Goal: Task Accomplishment & Management: Use online tool/utility

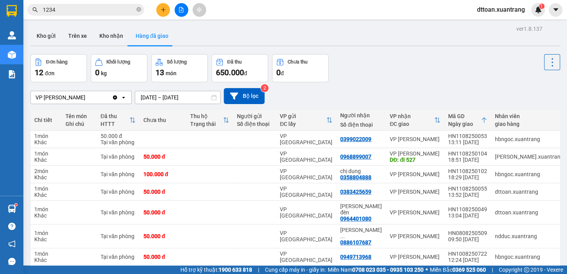
click at [182, 14] on button at bounding box center [182, 10] width 14 height 14
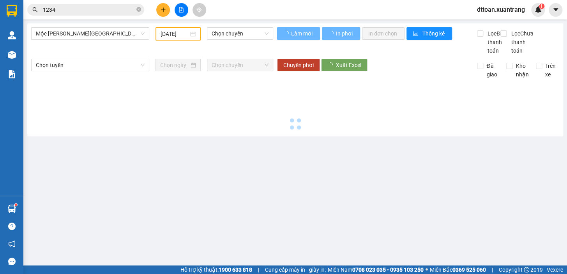
click at [83, 40] on div "Mộc [PERSON_NAME][GEOGRAPHIC_DATA]" at bounding box center [90, 33] width 124 height 13
type input "[DATE]"
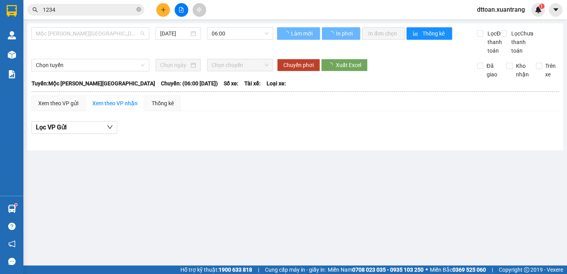
drag, startPoint x: 88, startPoint y: 35, endPoint x: 84, endPoint y: 58, distance: 22.9
click at [88, 35] on span "Mộc [PERSON_NAME][GEOGRAPHIC_DATA]" at bounding box center [90, 34] width 109 height 12
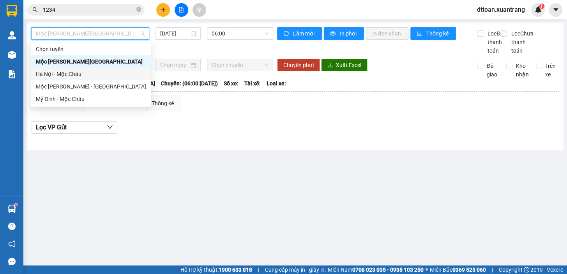
click at [81, 71] on div "Hà Nội - Mộc Châu" at bounding box center [91, 74] width 110 height 9
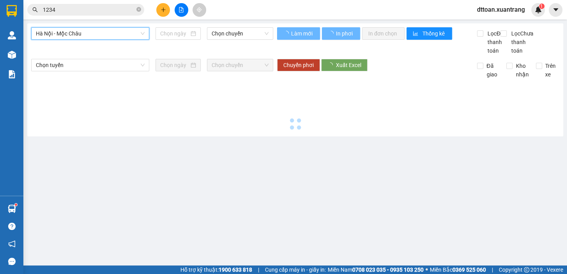
type input "[DATE]"
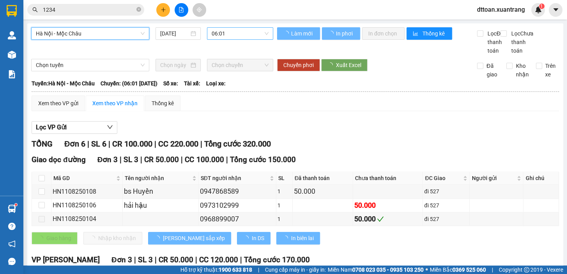
click at [244, 33] on span "06:01" at bounding box center [240, 34] width 57 height 12
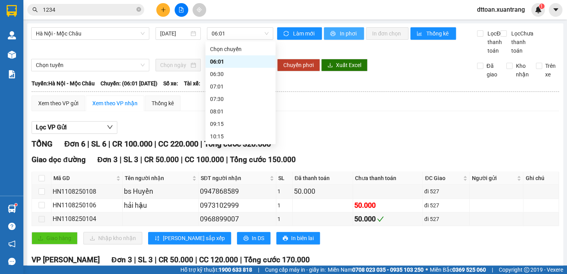
click at [340, 30] on span "In phơi" at bounding box center [349, 33] width 18 height 9
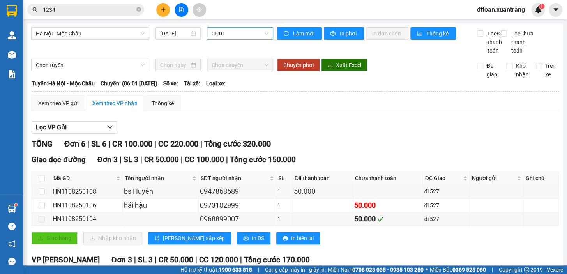
click at [239, 27] on div "06:01" at bounding box center [240, 33] width 66 height 12
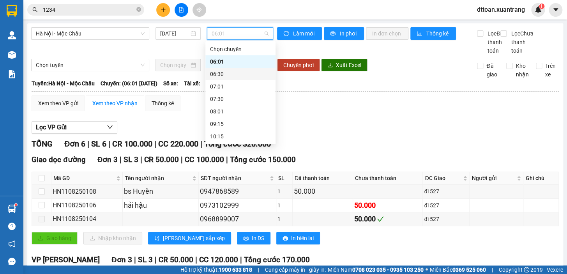
click at [240, 73] on div "06:30" at bounding box center [240, 74] width 61 height 9
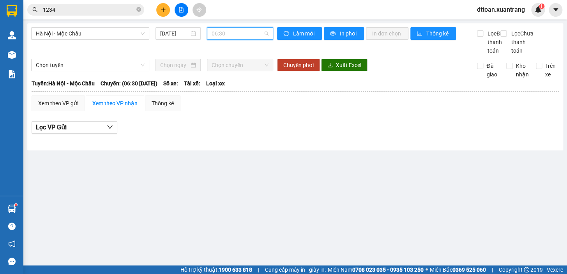
click at [226, 36] on span "06:30" at bounding box center [240, 34] width 57 height 12
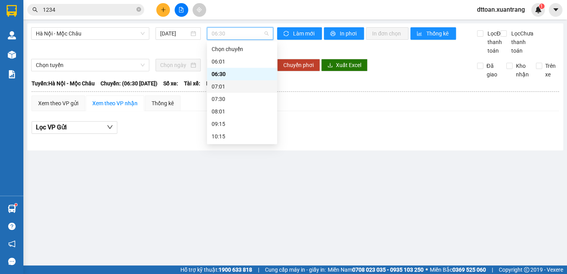
click at [235, 86] on div "07:01" at bounding box center [242, 86] width 61 height 9
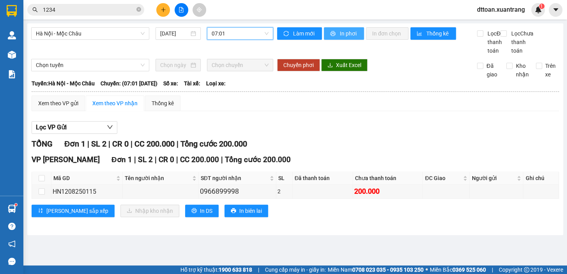
click at [341, 36] on span "In phơi" at bounding box center [349, 33] width 18 height 9
click at [239, 33] on span "07:01" at bounding box center [240, 34] width 57 height 12
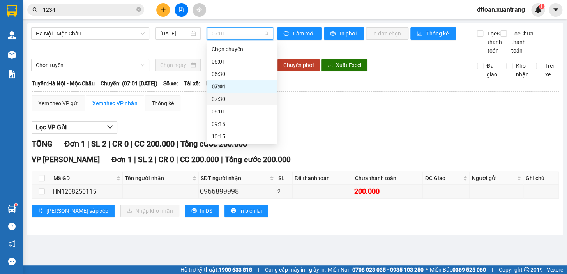
click at [234, 97] on div "07:30" at bounding box center [242, 99] width 61 height 9
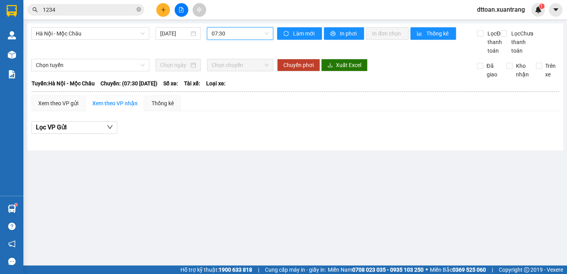
click at [235, 33] on span "07:30" at bounding box center [240, 34] width 57 height 12
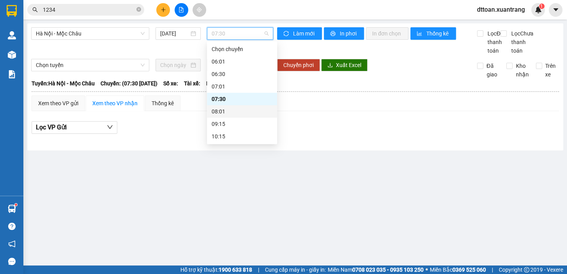
click at [222, 110] on div "08:01" at bounding box center [242, 111] width 61 height 9
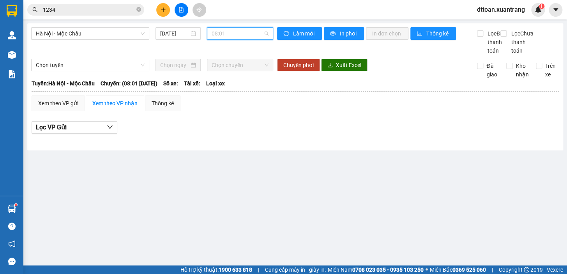
click at [226, 37] on span "08:01" at bounding box center [240, 34] width 57 height 12
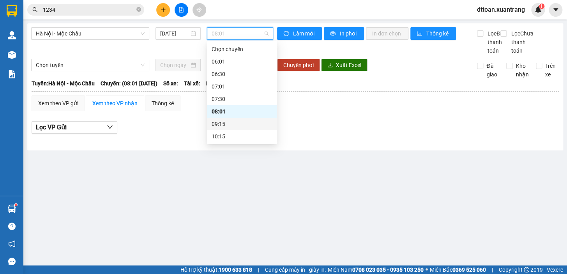
click at [234, 126] on div "09:15" at bounding box center [242, 124] width 61 height 9
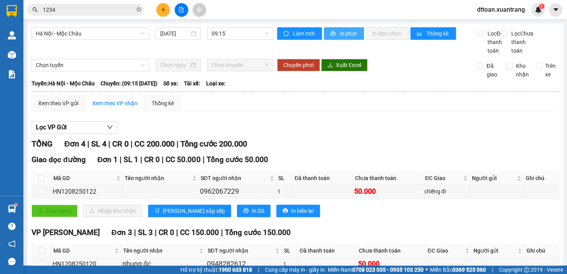
click at [350, 35] on span "In phơi" at bounding box center [349, 33] width 18 height 9
click at [235, 35] on span "09:15" at bounding box center [240, 34] width 57 height 12
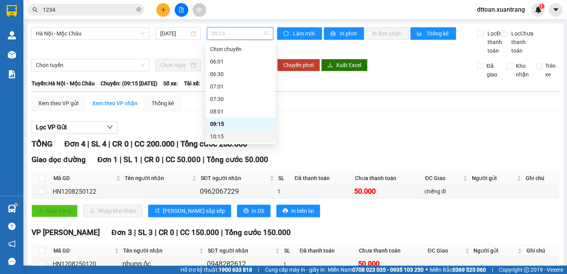
click at [221, 140] on div "10:15" at bounding box center [240, 136] width 61 height 9
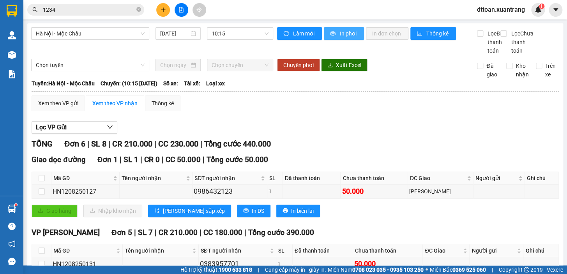
click at [333, 33] on span "printer" at bounding box center [333, 34] width 7 height 6
click at [230, 35] on span "10:15" at bounding box center [240, 34] width 57 height 12
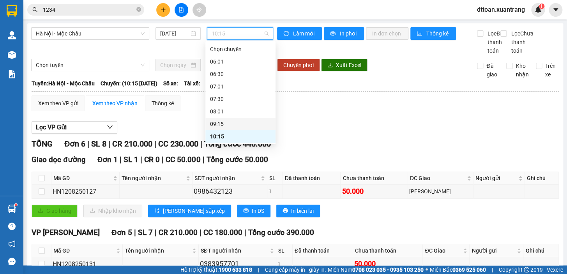
scroll to position [35, 0]
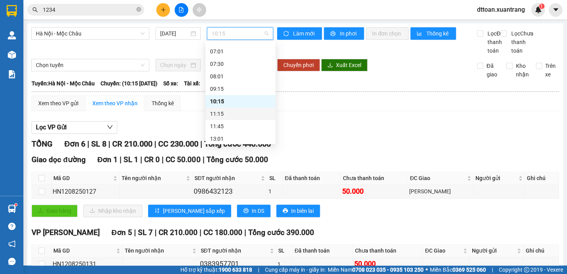
click at [228, 117] on div "11:15" at bounding box center [240, 114] width 61 height 9
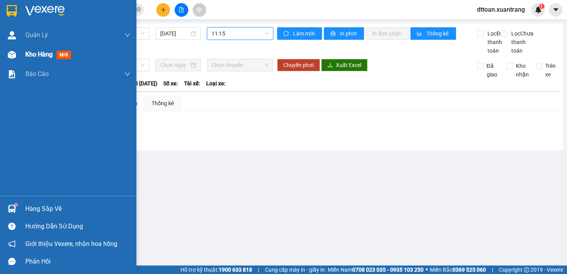
click at [28, 55] on span "Kho hàng" at bounding box center [38, 54] width 27 height 7
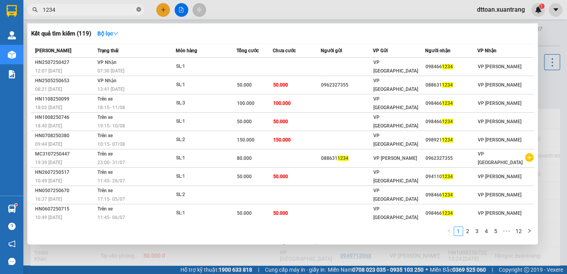
click at [137, 8] on icon "close-circle" at bounding box center [138, 9] width 5 height 5
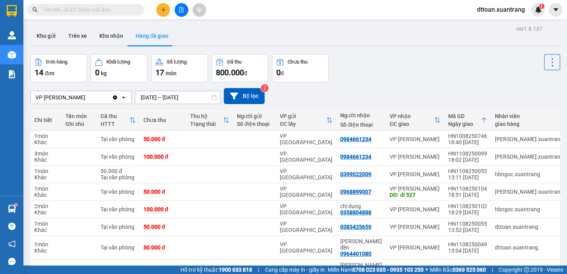
click at [164, 11] on icon "plus" at bounding box center [163, 9] width 5 height 5
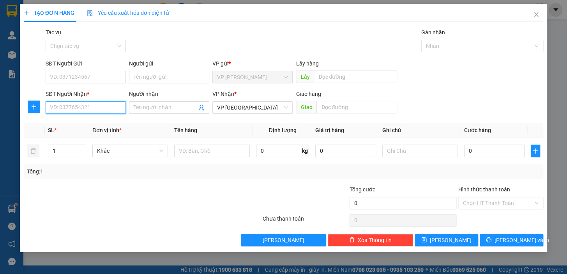
click at [90, 106] on input "SĐT Người Nhận *" at bounding box center [86, 107] width 80 height 12
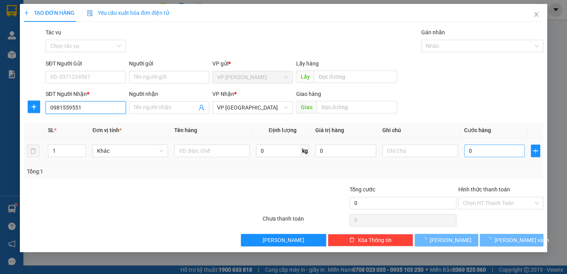
type input "0981559551"
click at [485, 152] on input "0" at bounding box center [494, 151] width 61 height 12
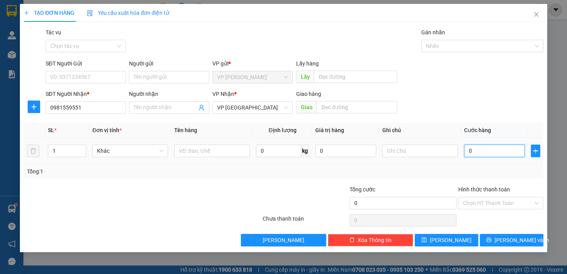
type input "5"
type input "50"
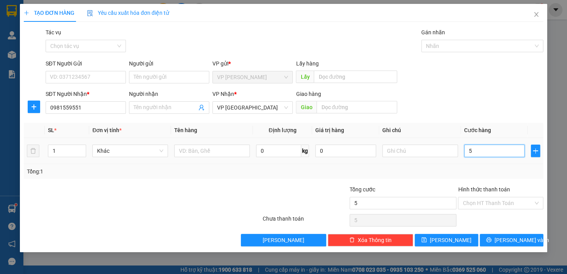
type input "50"
type input "50.000"
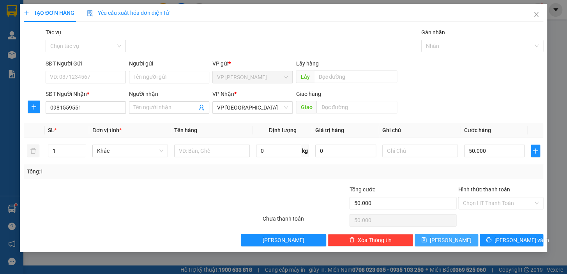
click at [445, 241] on button "[PERSON_NAME]" at bounding box center [447, 240] width 64 height 12
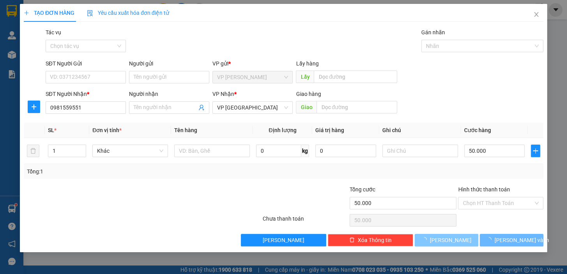
type input "0"
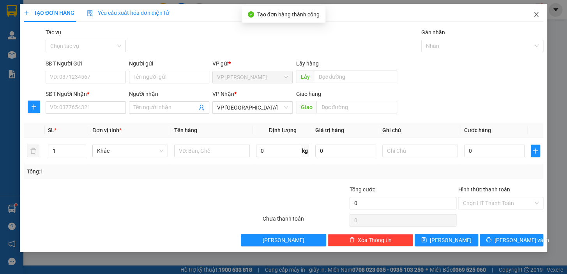
click at [538, 16] on icon "close" at bounding box center [536, 14] width 6 height 6
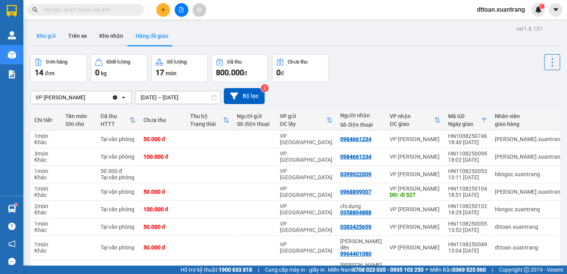
click at [52, 40] on button "Kho gửi" at bounding box center [46, 36] width 32 height 19
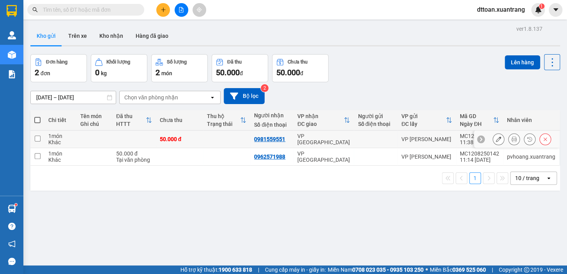
click at [39, 140] on input "checkbox" at bounding box center [38, 139] width 6 height 6
checkbox input "true"
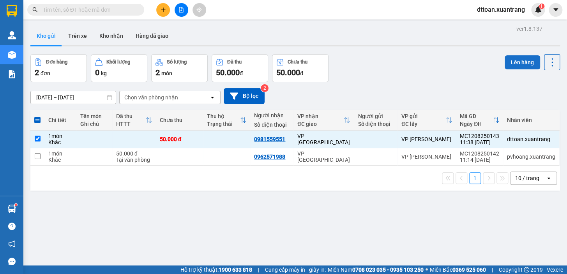
click at [510, 62] on button "Lên hàng" at bounding box center [522, 62] width 35 height 14
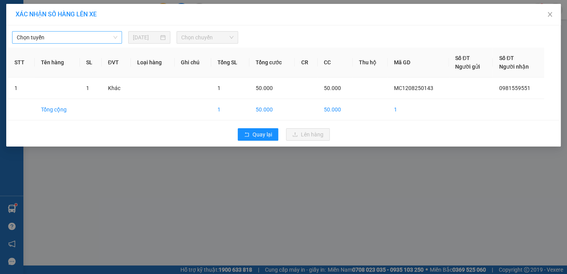
click at [116, 40] on span "Chọn tuyến" at bounding box center [67, 38] width 101 height 12
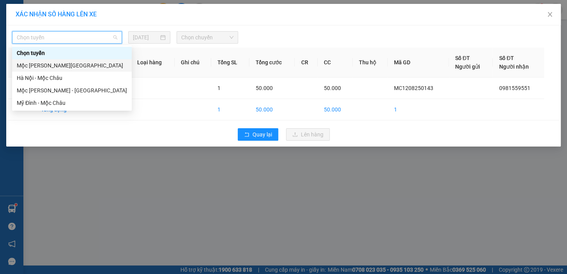
click at [110, 64] on div "Mộc [PERSON_NAME][GEOGRAPHIC_DATA]" at bounding box center [72, 65] width 110 height 9
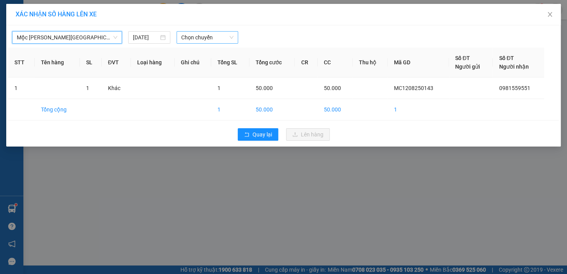
click at [177, 39] on div "Chọn chuyến" at bounding box center [208, 37] width 62 height 12
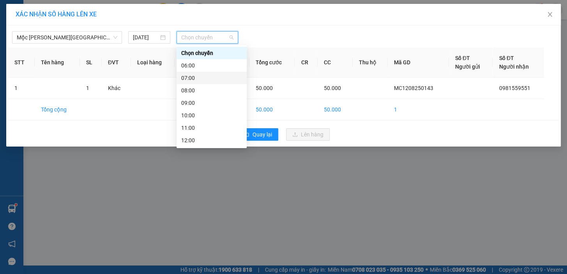
click at [191, 80] on div "07:00" at bounding box center [211, 78] width 61 height 9
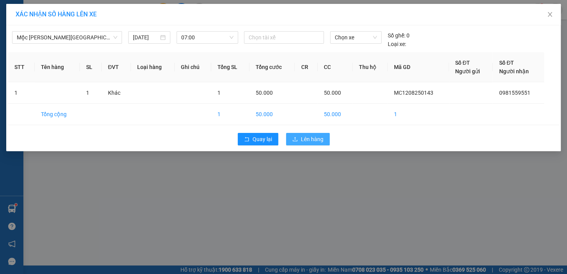
click at [304, 136] on span "Lên hàng" at bounding box center [312, 139] width 23 height 9
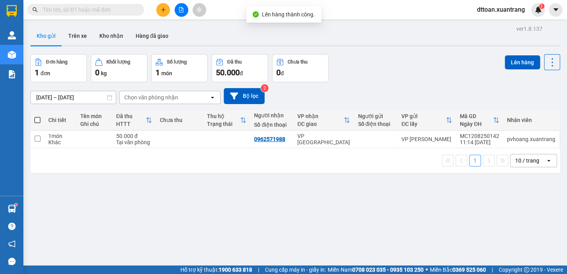
click at [510, 6] on span "dttoan.xuantrang" at bounding box center [501, 10] width 60 height 10
click at [510, 9] on span "dttoan.xuantrang" at bounding box center [501, 10] width 60 height 10
click at [501, 9] on span "dttoan.xuantrang" at bounding box center [501, 10] width 60 height 10
click at [497, 24] on span "Đăng xuất" at bounding box center [504, 24] width 44 height 9
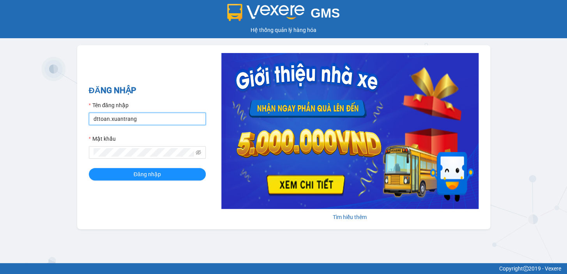
drag, startPoint x: 140, startPoint y: 122, endPoint x: 45, endPoint y: 135, distance: 95.6
click at [45, 135] on div "GMS Hệ thống [PERSON_NAME] hàng [PERSON_NAME] NHẬP Tên đăng nhập dttoan.xuantra…" at bounding box center [283, 131] width 567 height 263
type input "hbngoc.xuantrang"
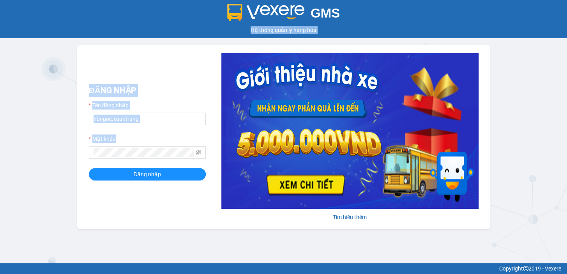
drag, startPoint x: 42, startPoint y: 161, endPoint x: 23, endPoint y: 166, distance: 19.4
click at [23, 166] on div "GMS Hệ thống [PERSON_NAME] hàng [PERSON_NAME] NHẬP Tên đăng nhập hbngoc.xuantra…" at bounding box center [283, 131] width 567 height 263
drag, startPoint x: 139, startPoint y: 157, endPoint x: 65, endPoint y: 147, distance: 74.7
click at [65, 147] on div "GMS Hệ thống [PERSON_NAME] hàng [PERSON_NAME] NHẬP Tên đăng nhập hbngoc.xuantra…" at bounding box center [283, 131] width 567 height 263
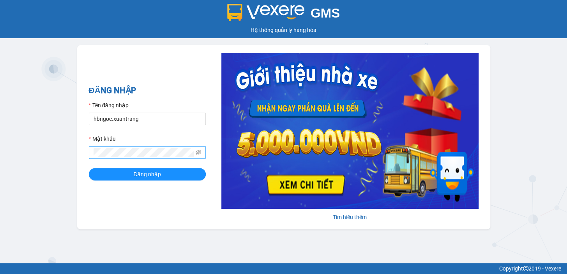
click at [144, 158] on span at bounding box center [147, 152] width 117 height 12
click at [101, 150] on span at bounding box center [147, 152] width 117 height 12
drag, startPoint x: 121, startPoint y: 147, endPoint x: 83, endPoint y: 153, distance: 38.3
click at [83, 153] on div "ĐĂNG NHẬP Tên đăng nhập hbngoc.xuantrang Mật khẩu Đăng nhập [PERSON_NAME] thêm" at bounding box center [283, 137] width 413 height 184
click at [89, 168] on button "Đăng nhập" at bounding box center [147, 174] width 117 height 12
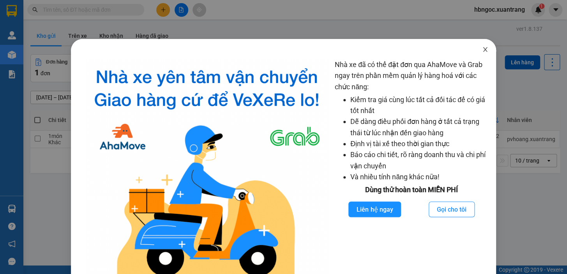
click at [482, 49] on icon "close" at bounding box center [485, 49] width 6 height 6
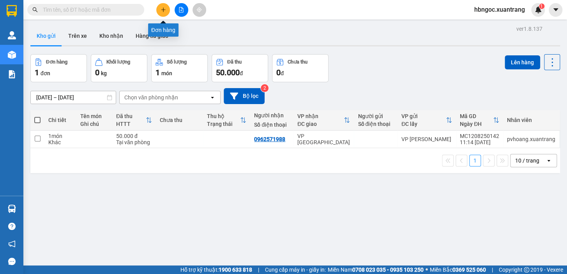
click at [157, 7] on button at bounding box center [163, 10] width 14 height 14
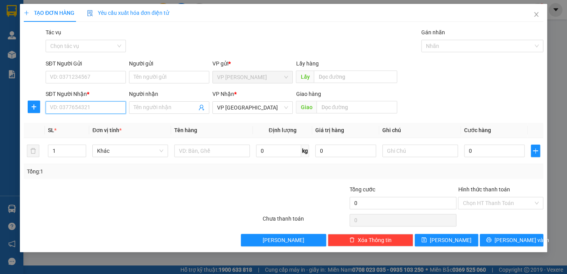
click at [107, 110] on input "SĐT Người Nhận *" at bounding box center [86, 107] width 80 height 12
type input "0981559551"
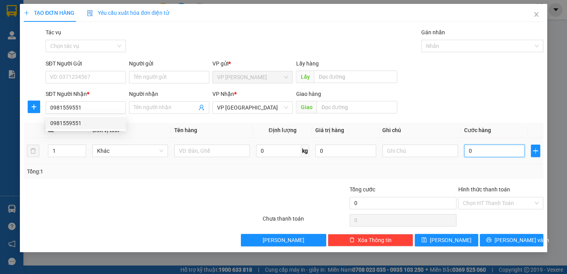
click at [473, 152] on input "0" at bounding box center [494, 151] width 61 height 12
type input "5"
type input "50"
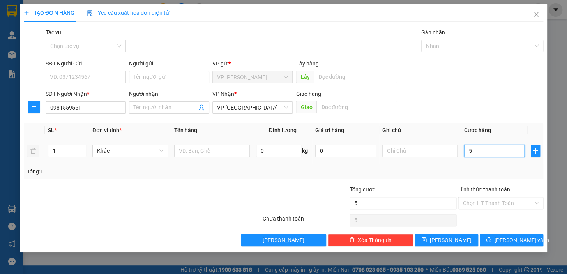
type input "50"
type input "50.000"
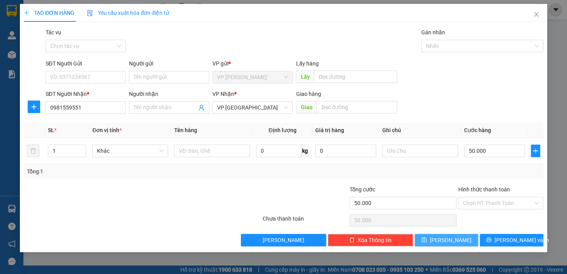
click at [427, 238] on icon "save" at bounding box center [423, 239] width 5 height 5
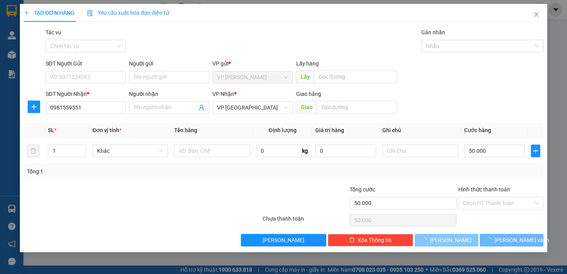
type input "0"
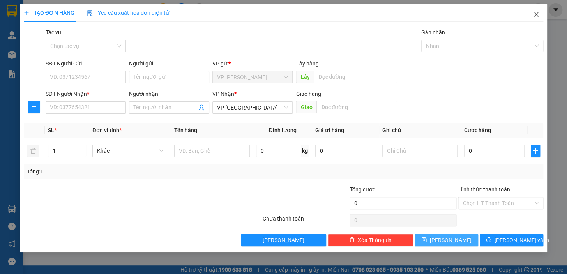
click at [537, 14] on icon "close" at bounding box center [536, 14] width 4 height 5
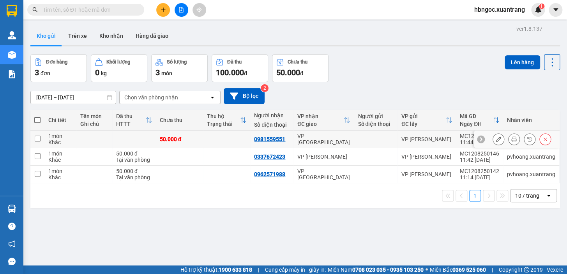
click at [43, 140] on td at bounding box center [37, 140] width 14 height 18
checkbox input "true"
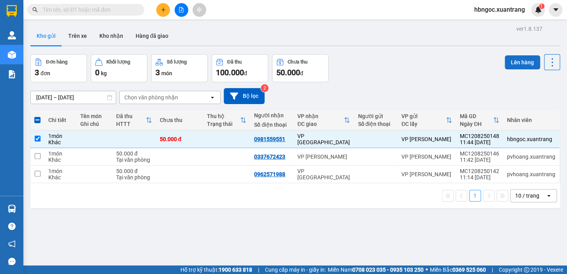
click at [524, 58] on button "Lên hàng" at bounding box center [522, 62] width 35 height 14
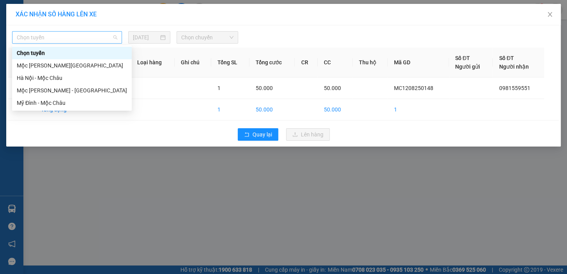
click at [89, 38] on span "Chọn tuyến" at bounding box center [67, 38] width 101 height 12
click at [87, 66] on div "Mộc [PERSON_NAME][GEOGRAPHIC_DATA]" at bounding box center [72, 65] width 110 height 9
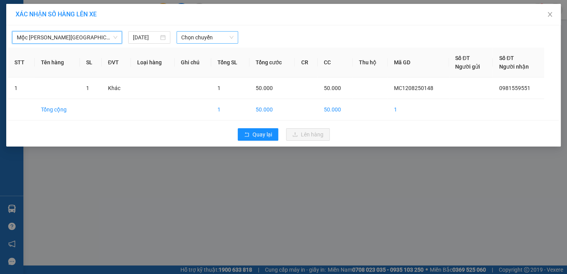
click at [202, 42] on span "Chọn chuyến" at bounding box center [207, 38] width 52 height 12
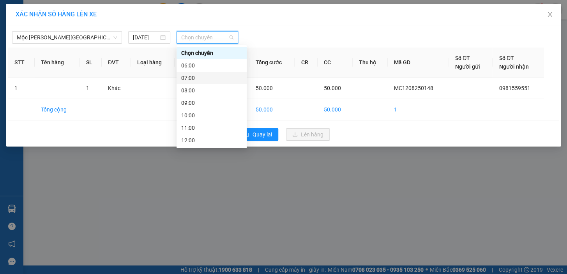
click at [204, 78] on div "07:00" at bounding box center [211, 78] width 61 height 9
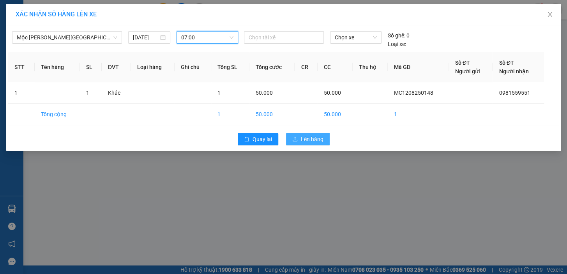
click at [315, 138] on span "Lên hàng" at bounding box center [312, 139] width 23 height 9
